Goal: Check status: Check status

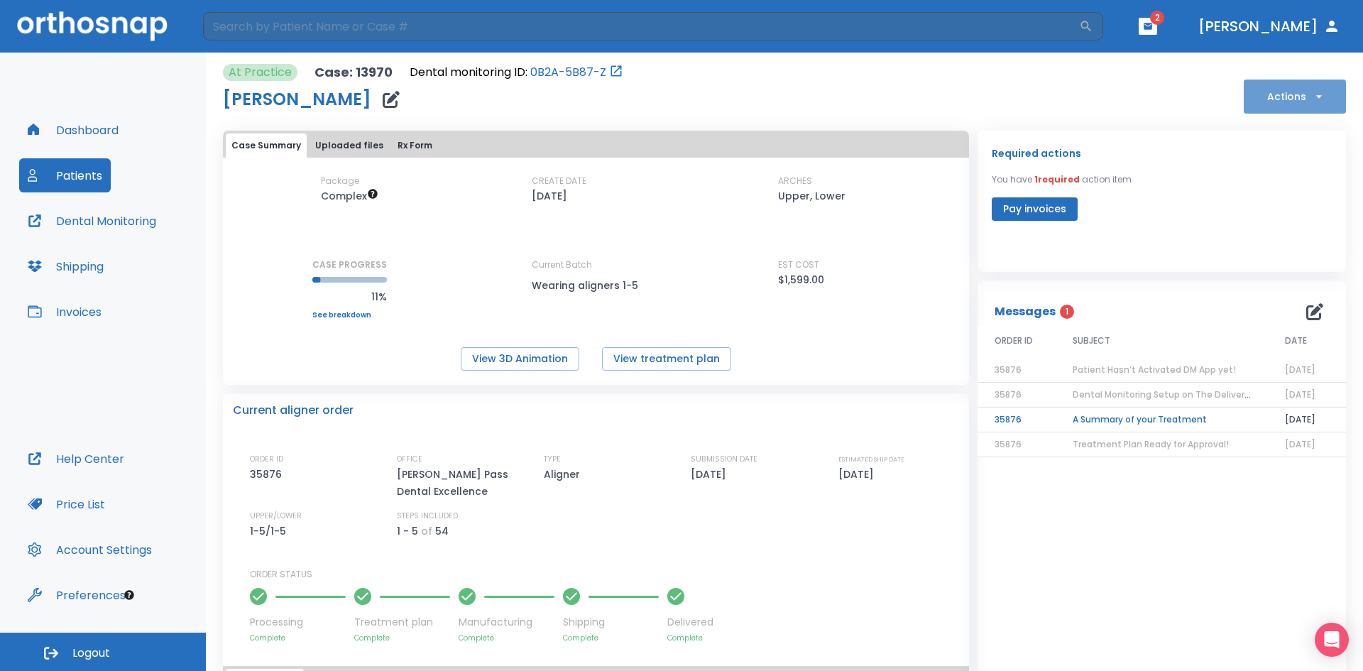
click at [1277, 104] on button "Actions" at bounding box center [1295, 96] width 102 height 34
click at [105, 220] on div at bounding box center [681, 335] width 1363 height 671
click at [128, 223] on button "Dental Monitoring" at bounding box center [92, 221] width 146 height 34
click at [74, 133] on button "Dashboard" at bounding box center [73, 130] width 108 height 34
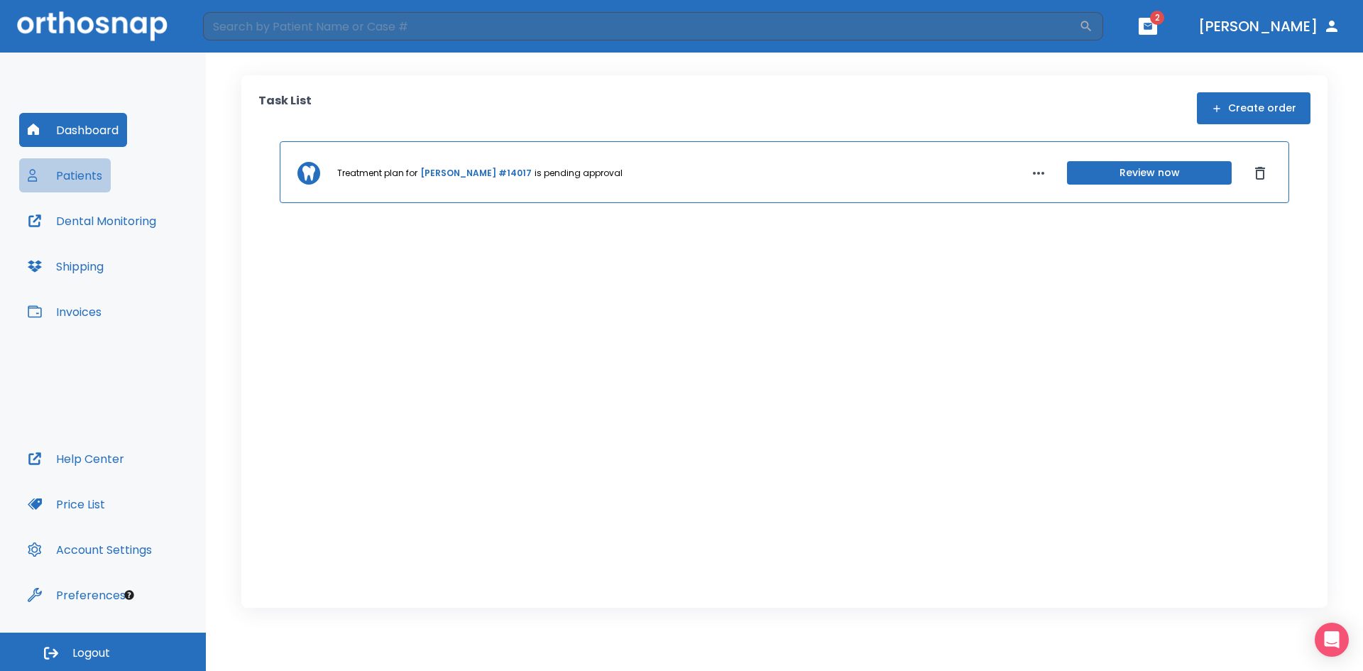
click at [82, 175] on button "Patients" at bounding box center [65, 175] width 92 height 34
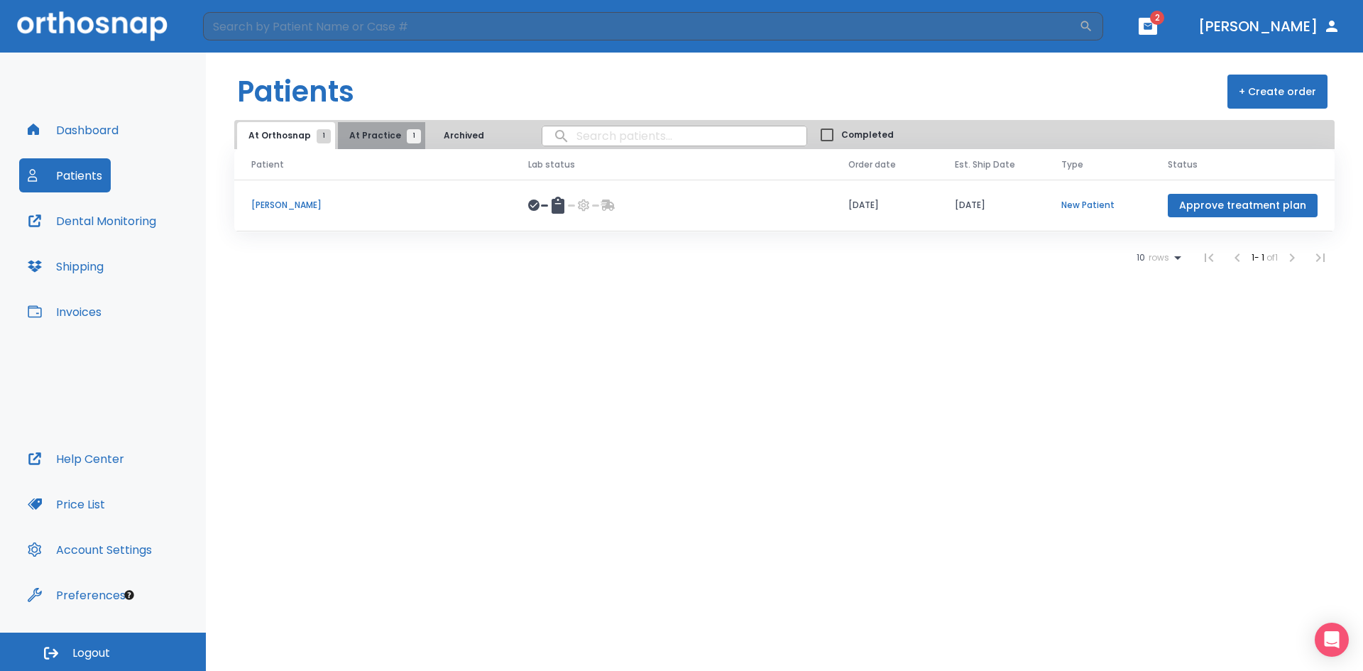
click at [377, 143] on button "At Practice 1" at bounding box center [381, 135] width 87 height 27
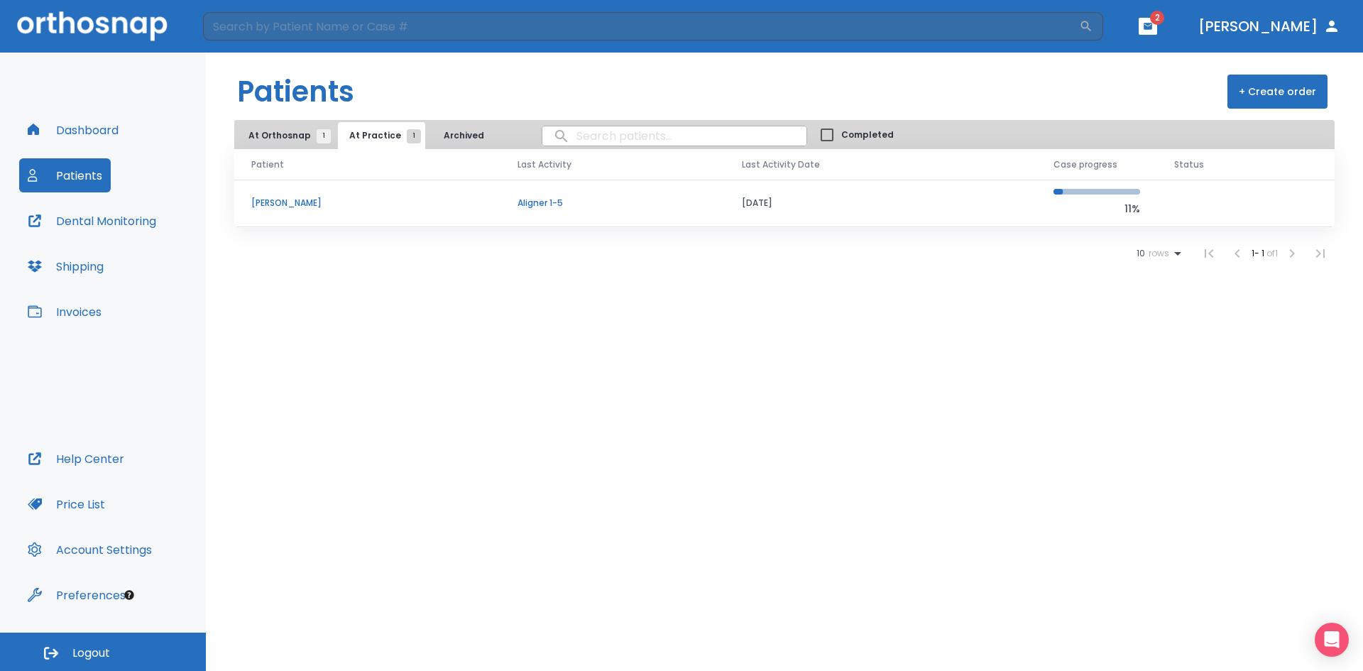
click at [701, 199] on p "Aligner 1-5" at bounding box center [612, 203] width 190 height 13
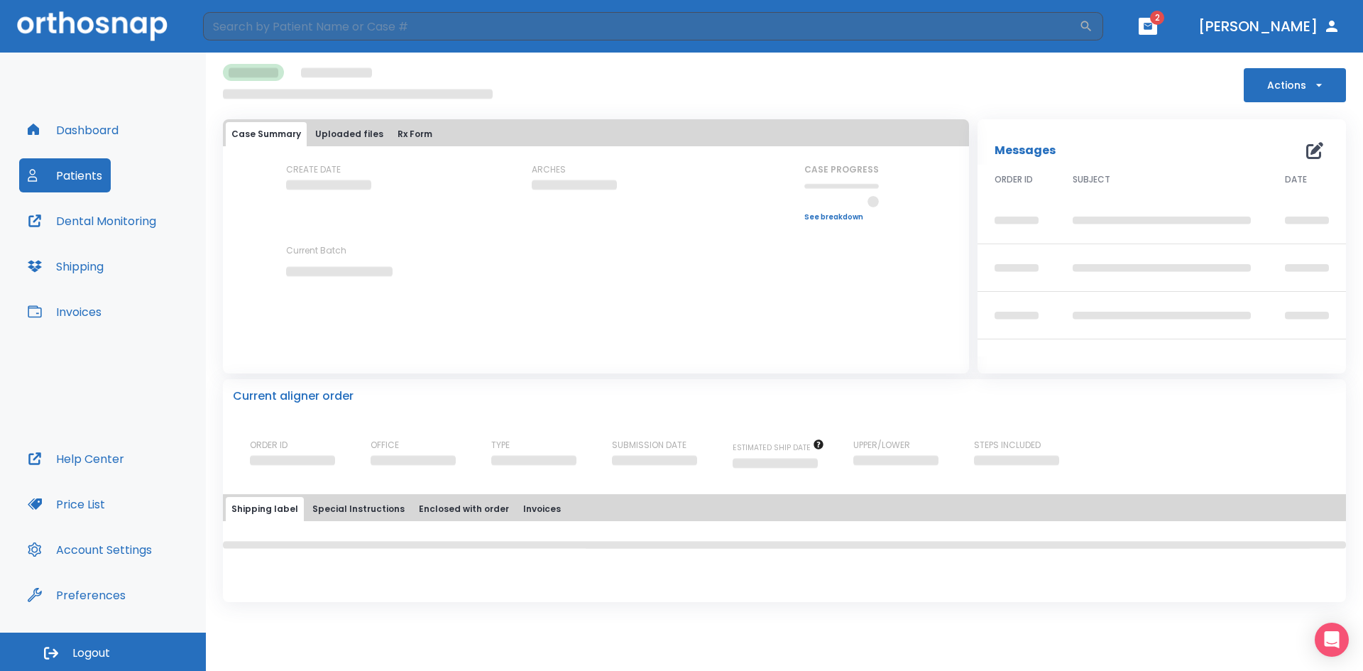
click at [701, 199] on div "CREATE DATE ARCHES CASE PROGRESS Upper progress (Est. Awaiting Data ) 0% Lower …" at bounding box center [596, 232] width 746 height 138
